Goal: Check status

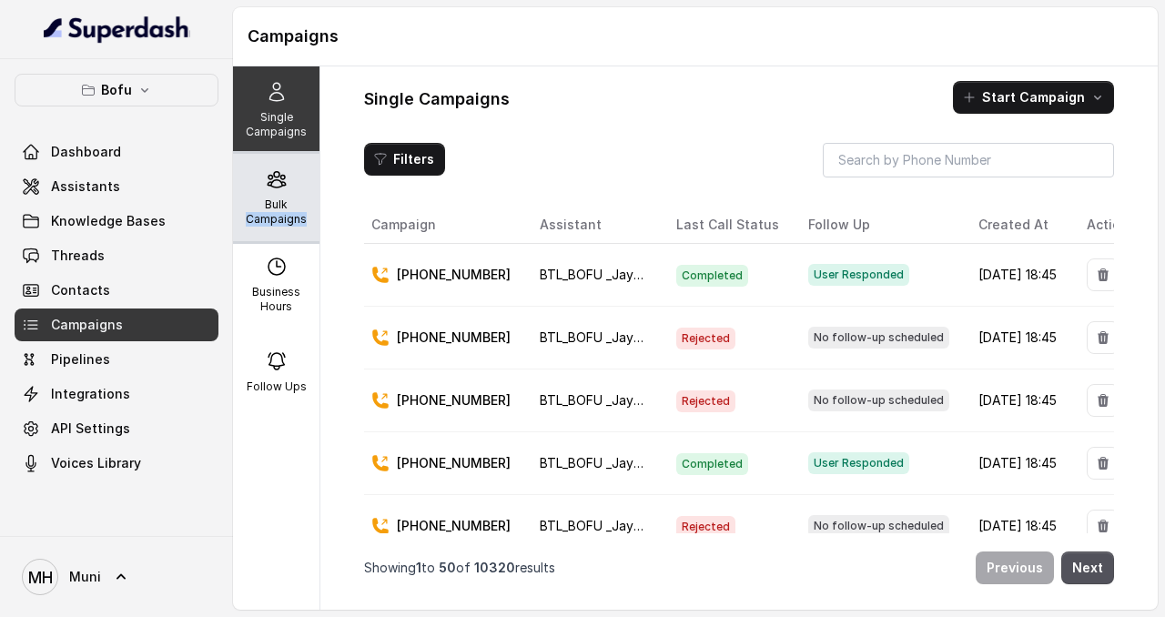
click at [262, 195] on div "Bulk Campaigns" at bounding box center [276, 197] width 86 height 87
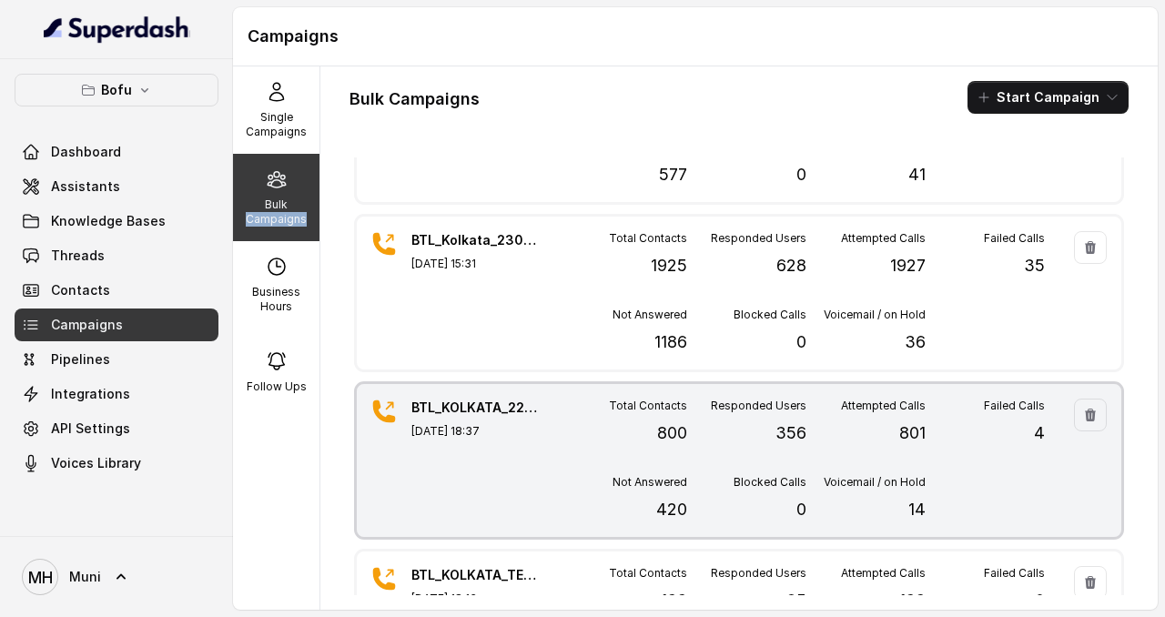
scroll to position [431, 0]
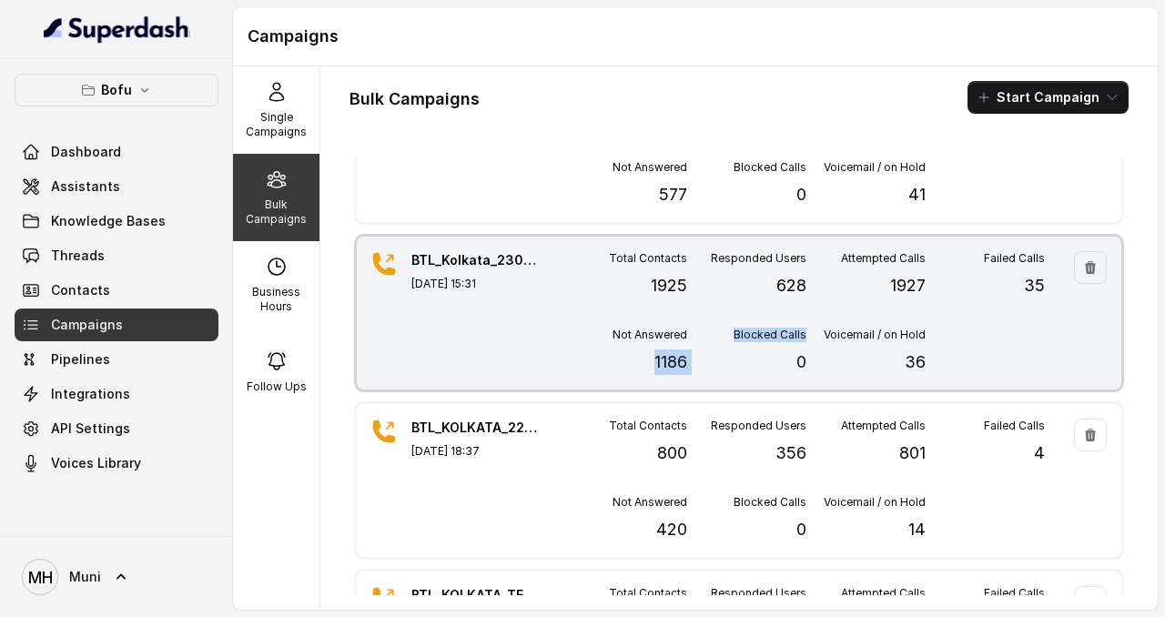
drag, startPoint x: 648, startPoint y: 363, endPoint x: 693, endPoint y: 364, distance: 44.6
click at [693, 364] on div "Total Contacts 1925 Responded Users 628 Attempted Calls 1927 Failed Calls 35 No…" at bounding box center [806, 313] width 477 height 124
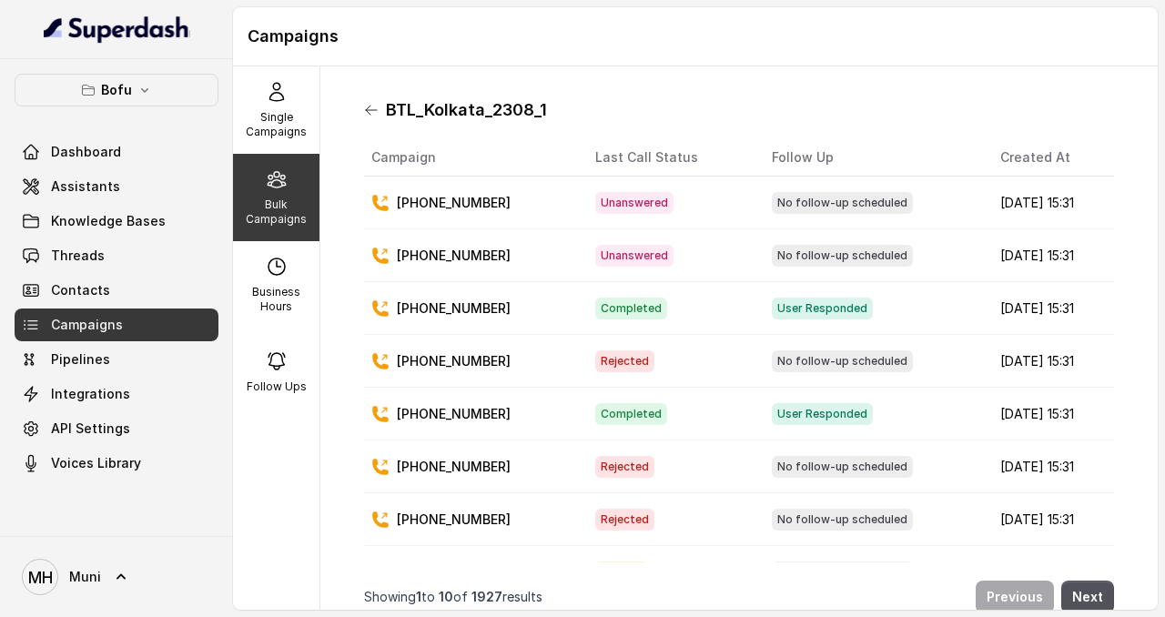
click at [370, 109] on icon at bounding box center [371, 110] width 15 height 15
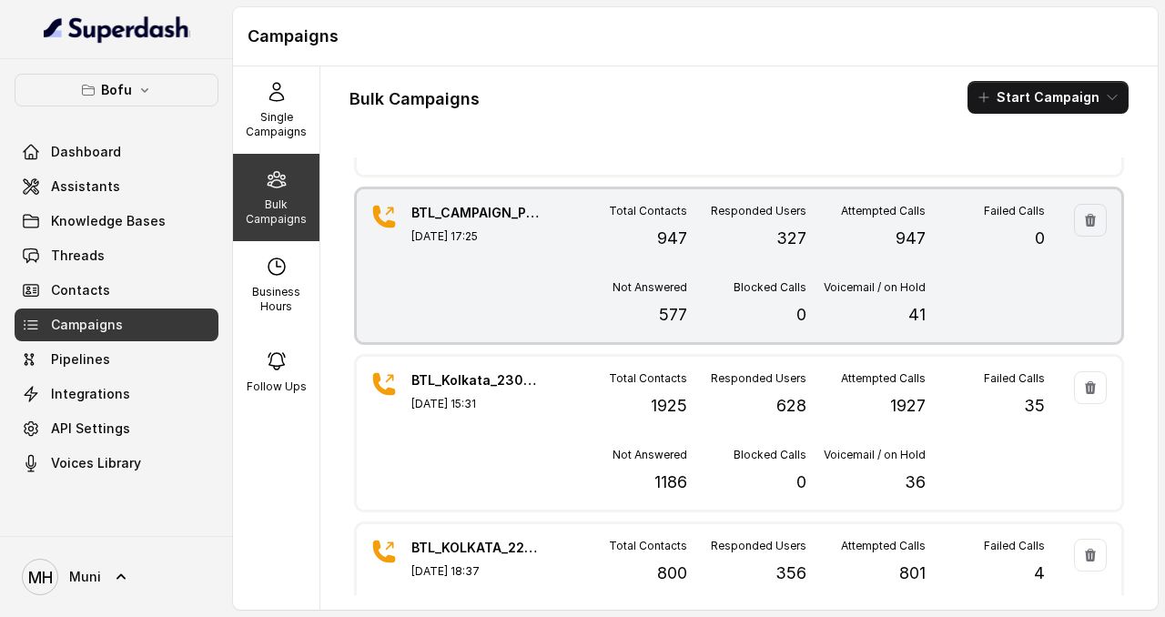
scroll to position [338, 0]
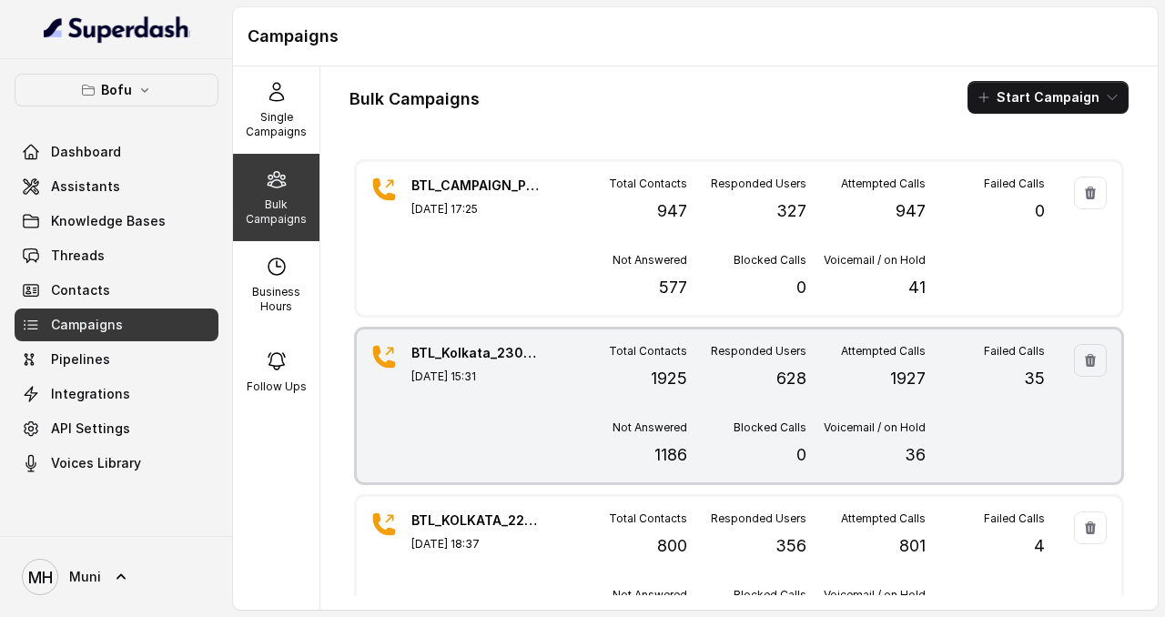
click at [670, 451] on p "1186" at bounding box center [670, 454] width 33 height 25
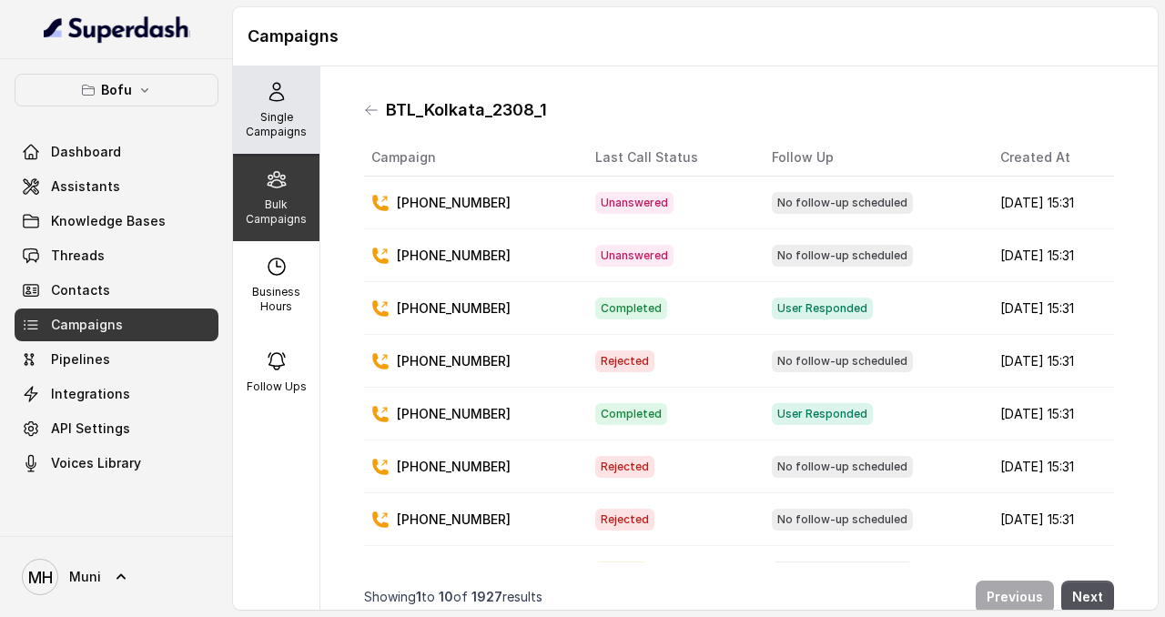
click at [271, 90] on icon at bounding box center [277, 92] width 22 height 22
